Goal: Find specific page/section: Find specific page/section

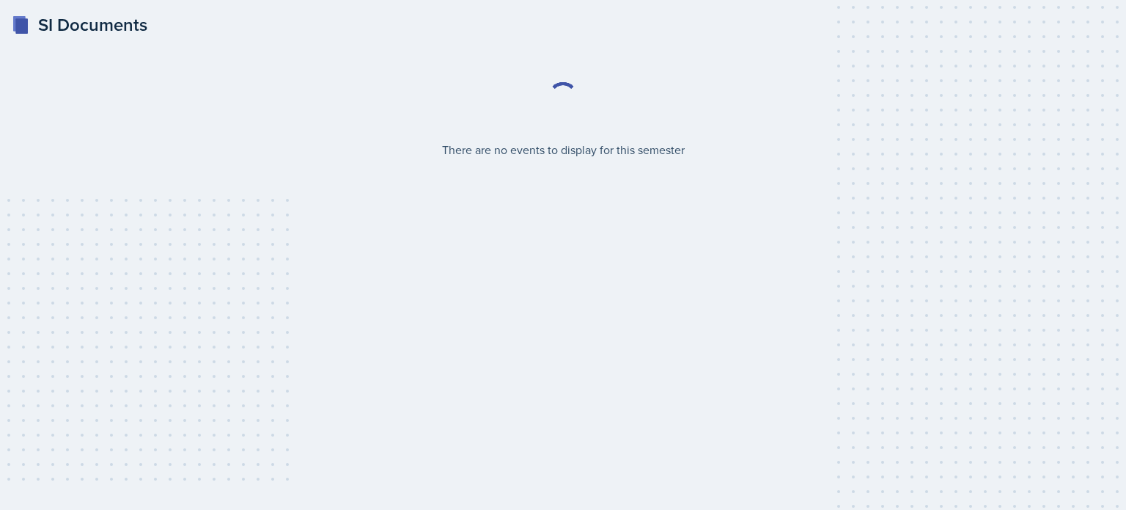
select select "2bed604d-1099-4043-b1bc-2365e8740244"
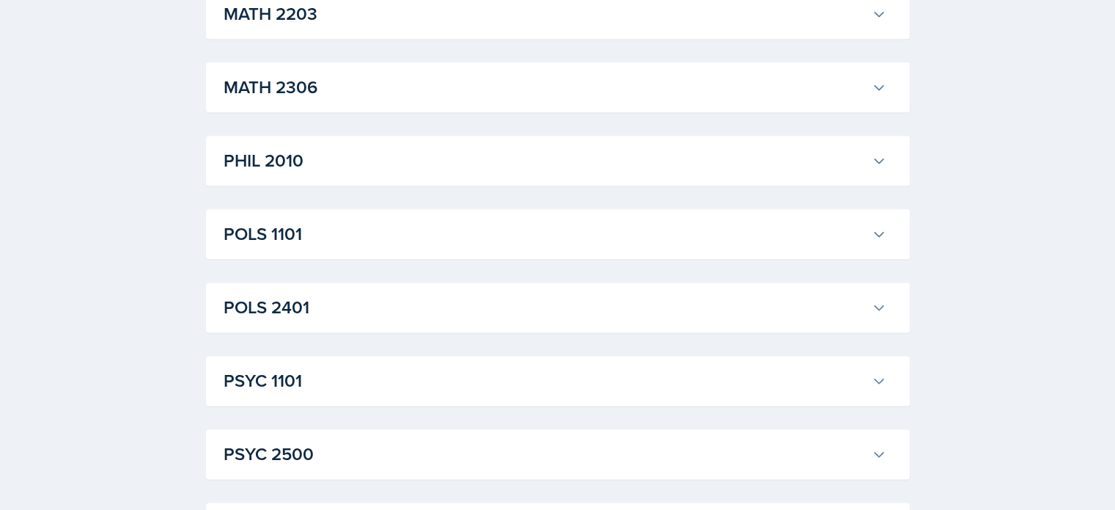
scroll to position [1849, 0]
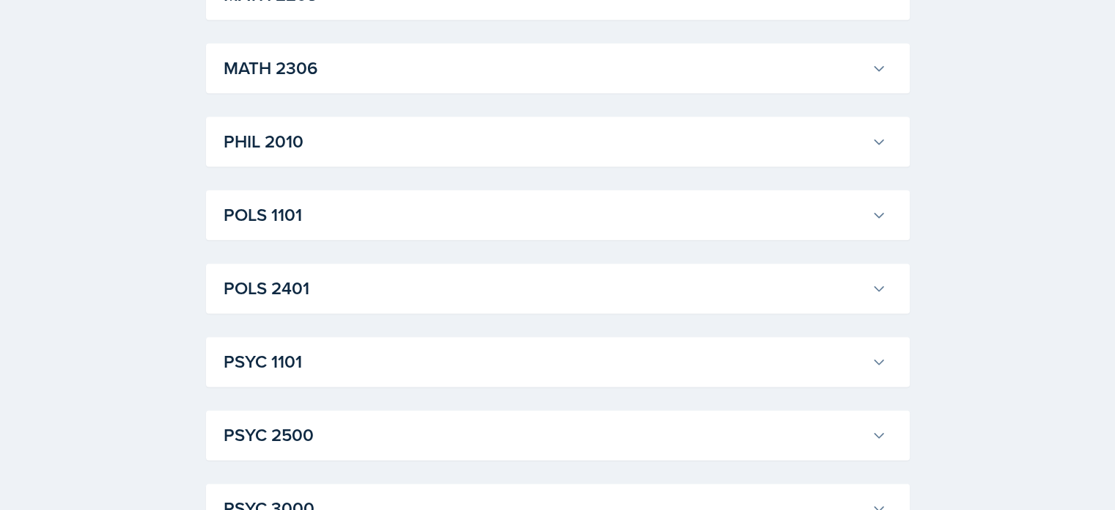
click at [459, 199] on button "POLS 1101" at bounding box center [555, 215] width 669 height 32
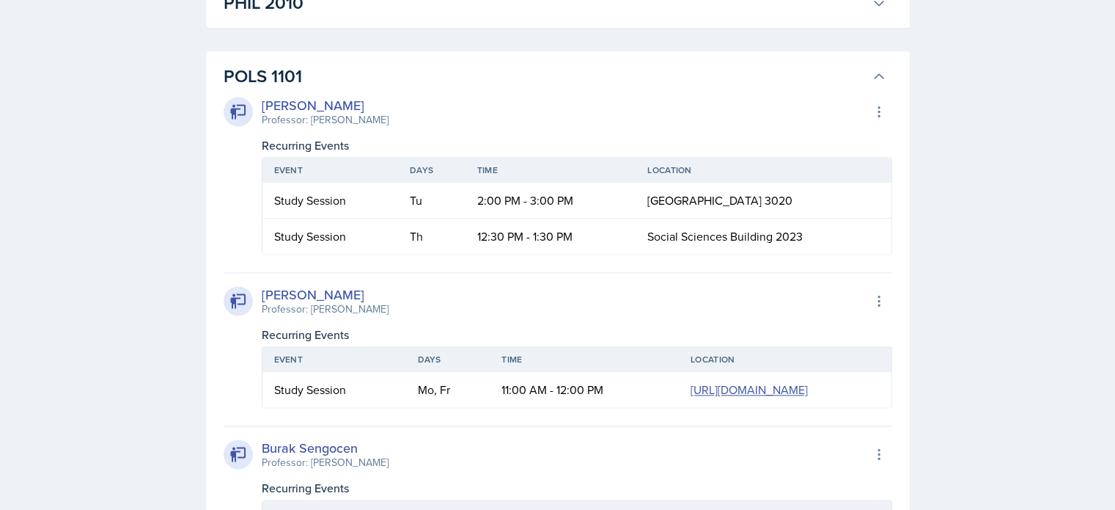
scroll to position [1980, 0]
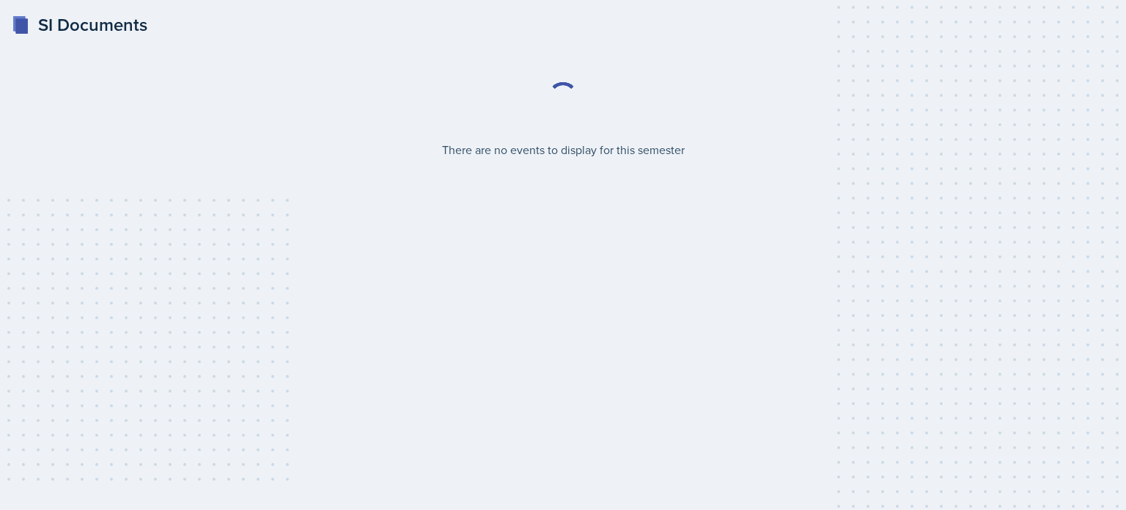
select select "2bed604d-1099-4043-b1bc-2365e8740244"
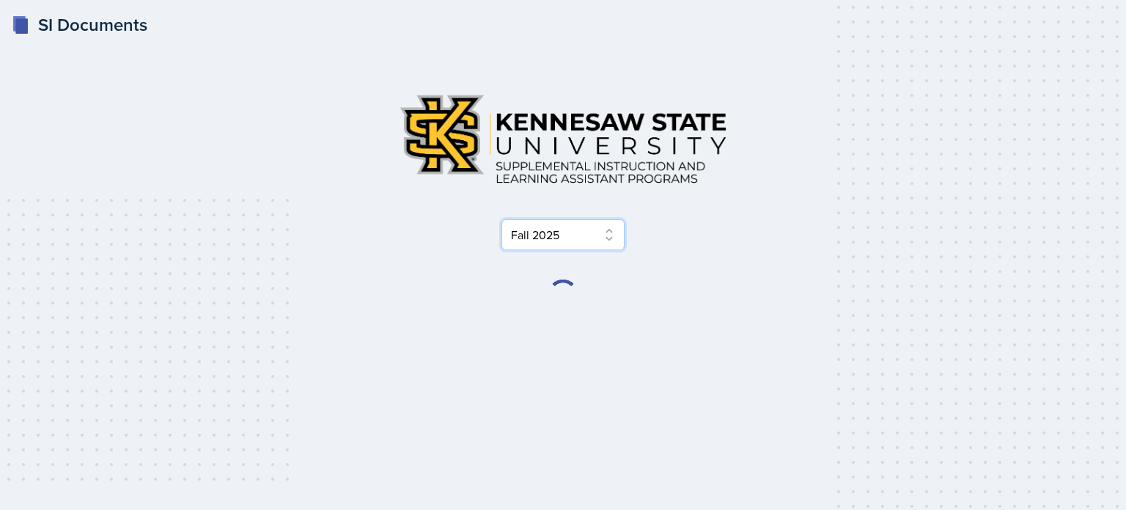
click at [597, 237] on select "Select Semester Fall 2025 Summer 2025 Spring 2025 Fall 2024 Summer 2024 Spring …" at bounding box center [562, 234] width 123 height 31
click at [501, 219] on select "Select Semester Fall 2025 Summer 2025 Spring 2025 Fall 2024 Summer 2024 Spring …" at bounding box center [562, 234] width 123 height 31
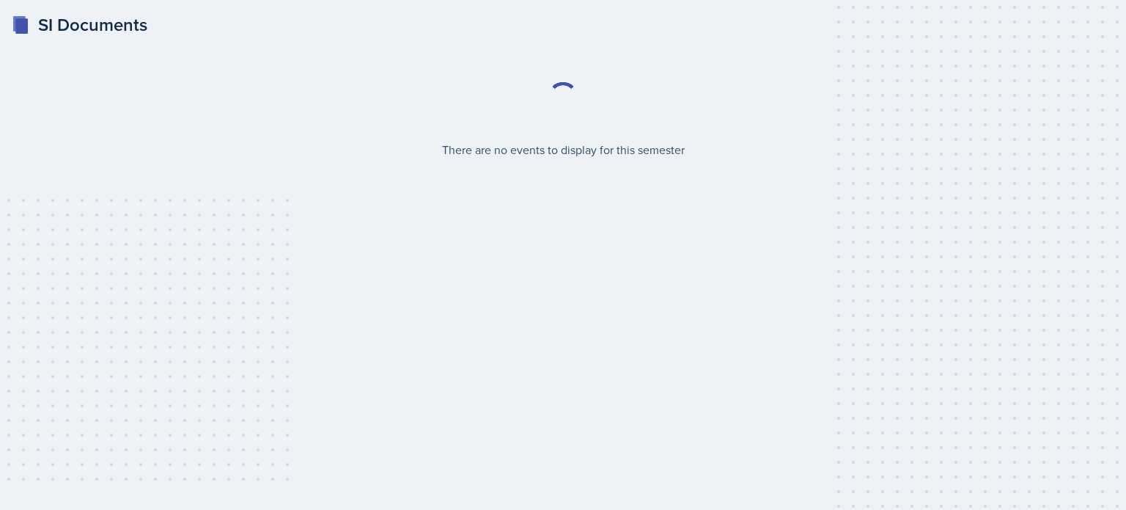
select select "2bed604d-1099-4043-b1bc-2365e8740244"
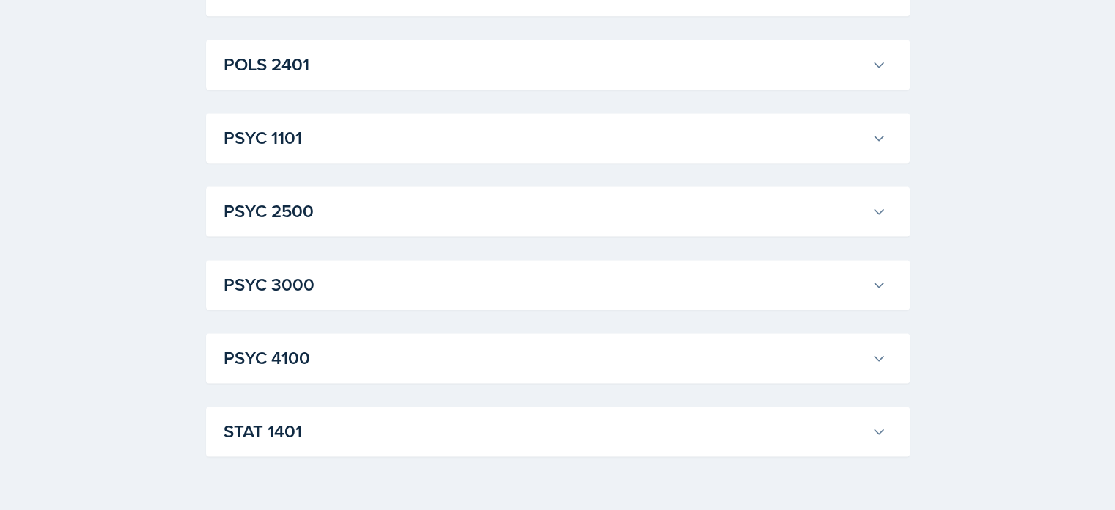
scroll to position [2112, 0]
